Goal: Answer question/provide support

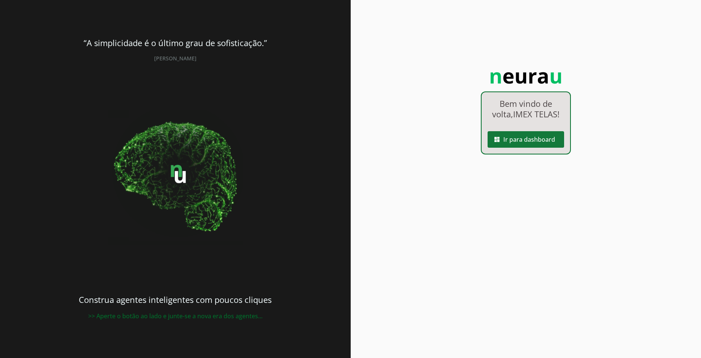
click at [552, 137] on span at bounding box center [526, 140] width 77 height 18
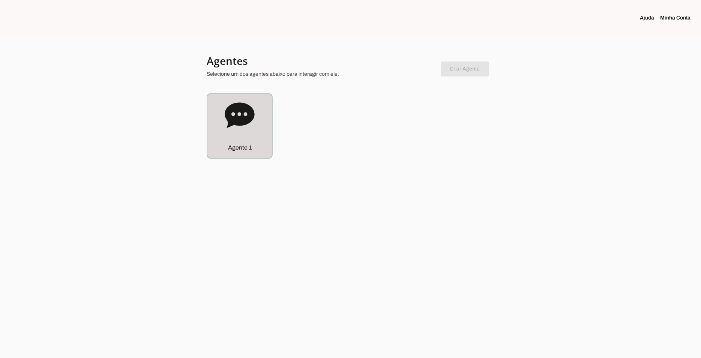
click at [246, 103] on icon at bounding box center [240, 116] width 30 height 30
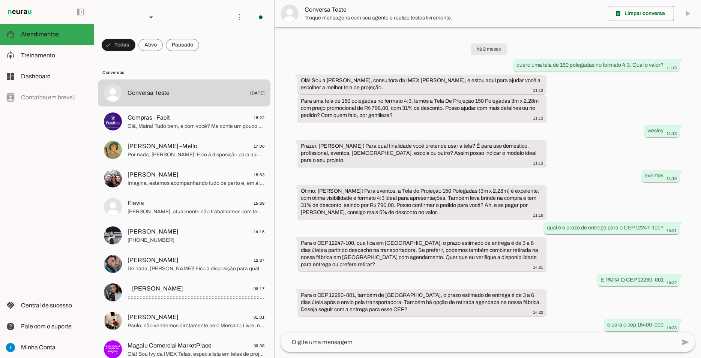
scroll to position [342, 0]
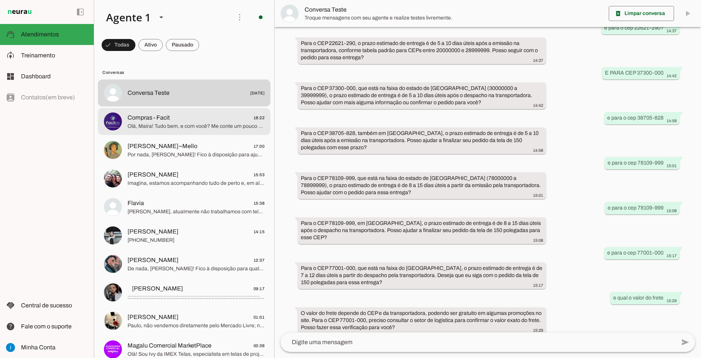
click at [220, 123] on span "Olá, Maíra! Tudo bem, e com você? Me conte um pouco sobre a finalidade da tela …" at bounding box center [196, 127] width 137 height 8
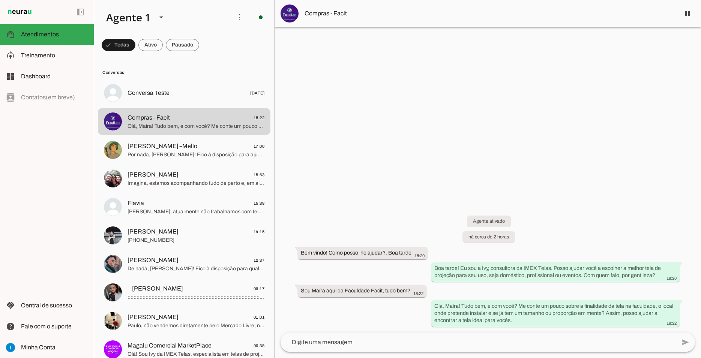
click at [322, 11] on span "Compras - Facit" at bounding box center [490, 13] width 370 height 9
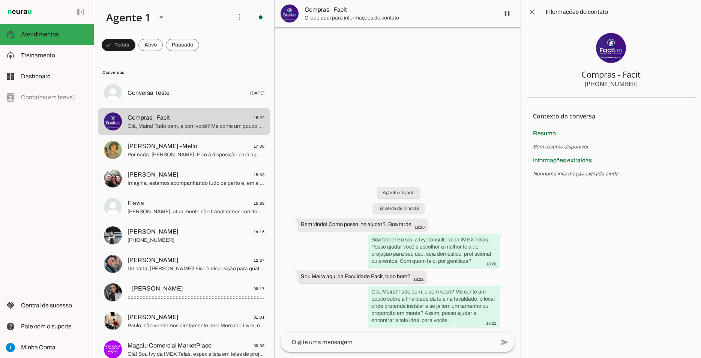
click at [322, 11] on span "Compras - Facit" at bounding box center [399, 9] width 189 height 9
click at [533, 11] on span at bounding box center [532, 12] width 18 height 18
